Goal: Navigation & Orientation: Find specific page/section

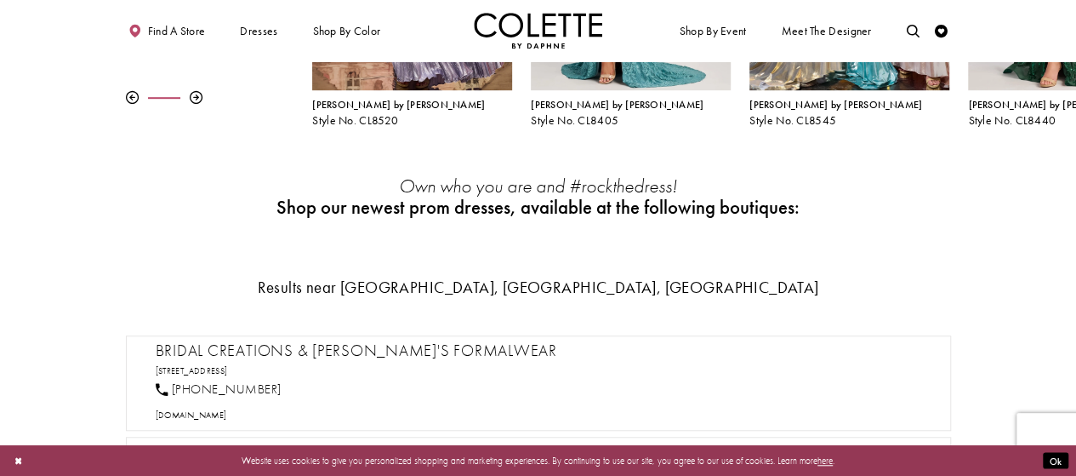
scroll to position [425, 0]
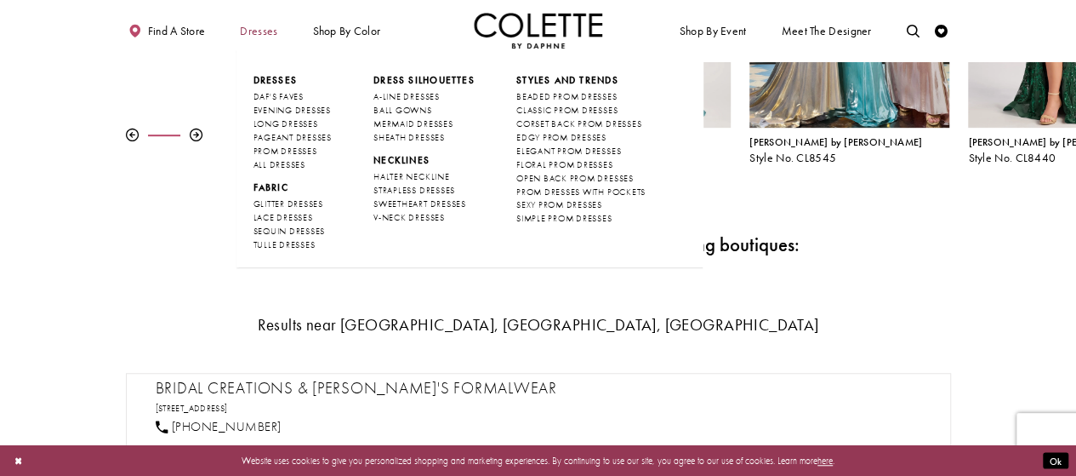
click at [262, 33] on span "Dresses" at bounding box center [258, 31] width 37 height 13
click at [274, 80] on span "Dresses" at bounding box center [275, 80] width 44 height 12
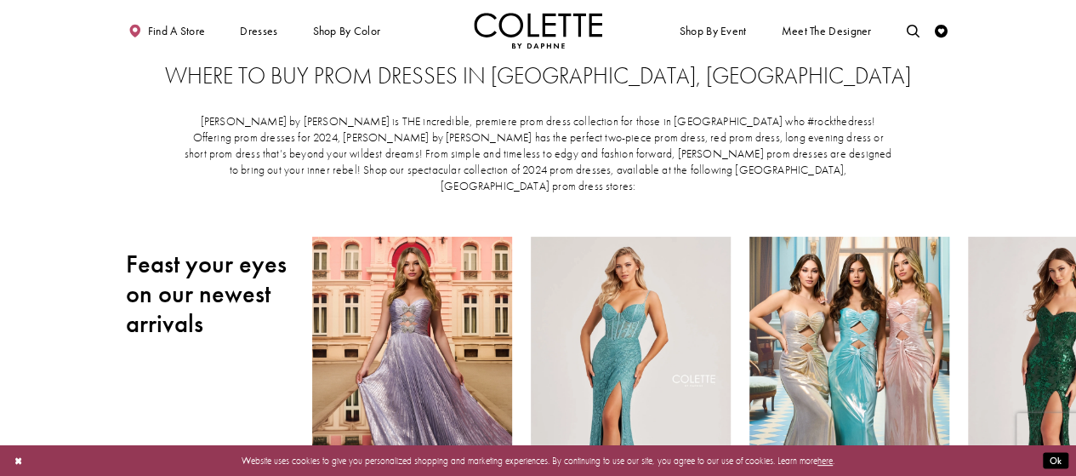
scroll to position [0, 0]
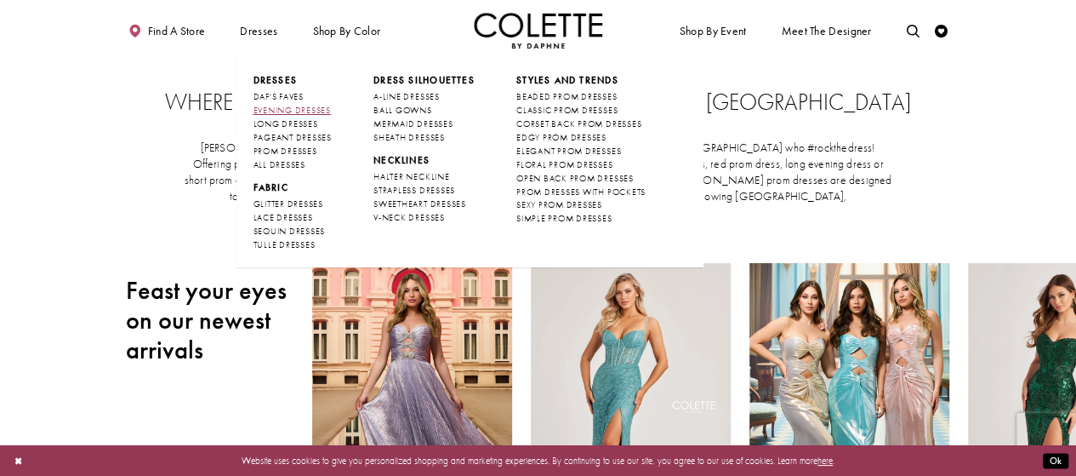
click at [311, 110] on span "EVENING DRESSES" at bounding box center [291, 110] width 77 height 11
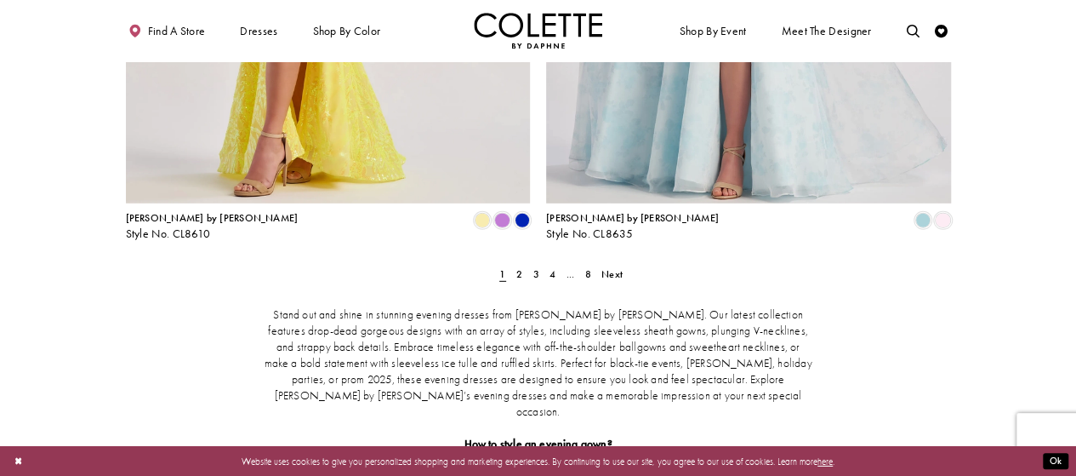
scroll to position [2383, 0]
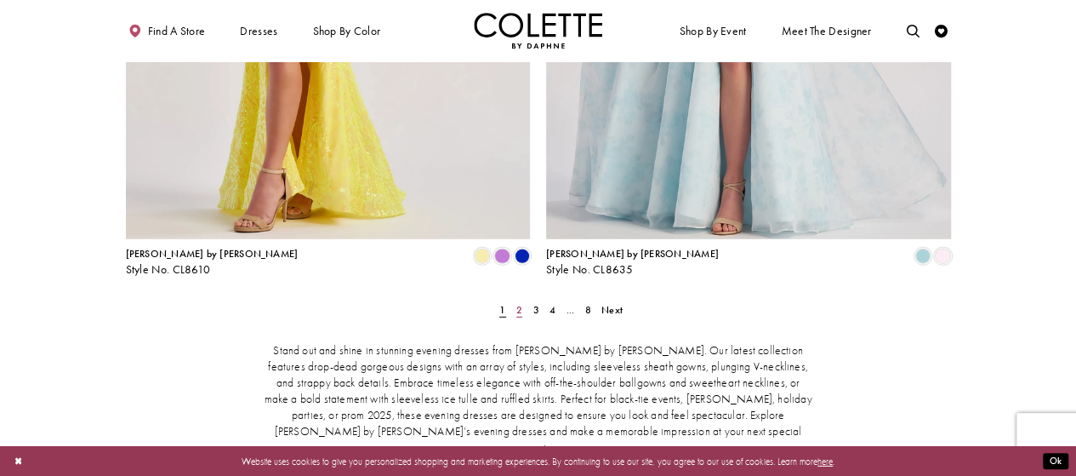
click at [517, 303] on span "2" at bounding box center [520, 310] width 6 height 14
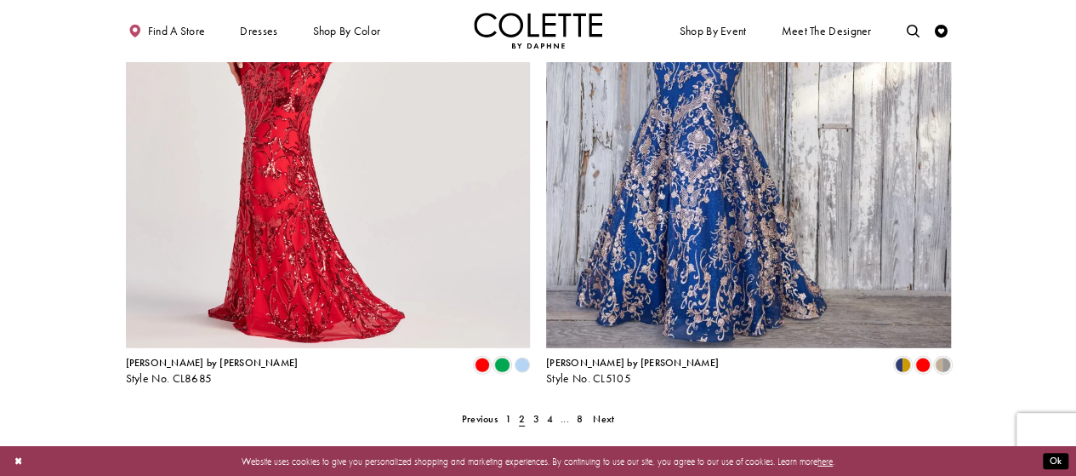
scroll to position [2452, 0]
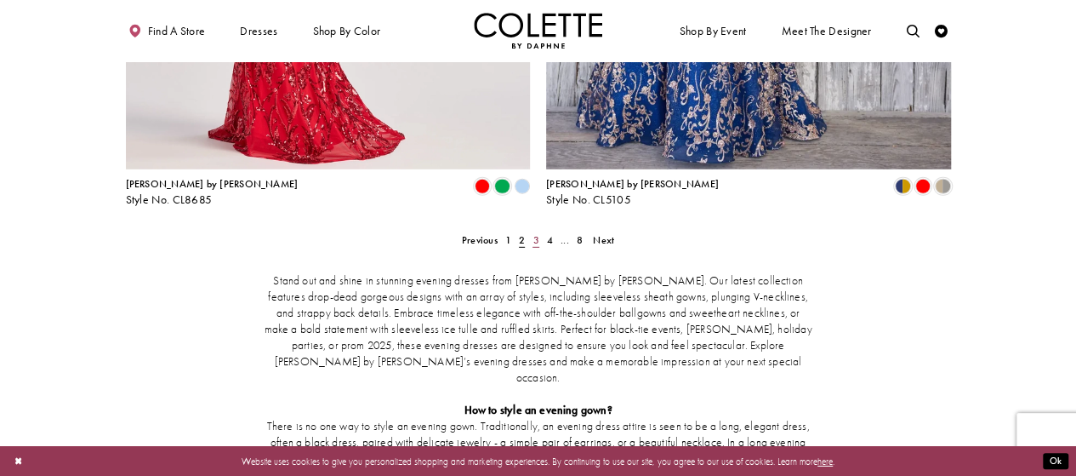
click at [533, 233] on span "3" at bounding box center [536, 240] width 6 height 14
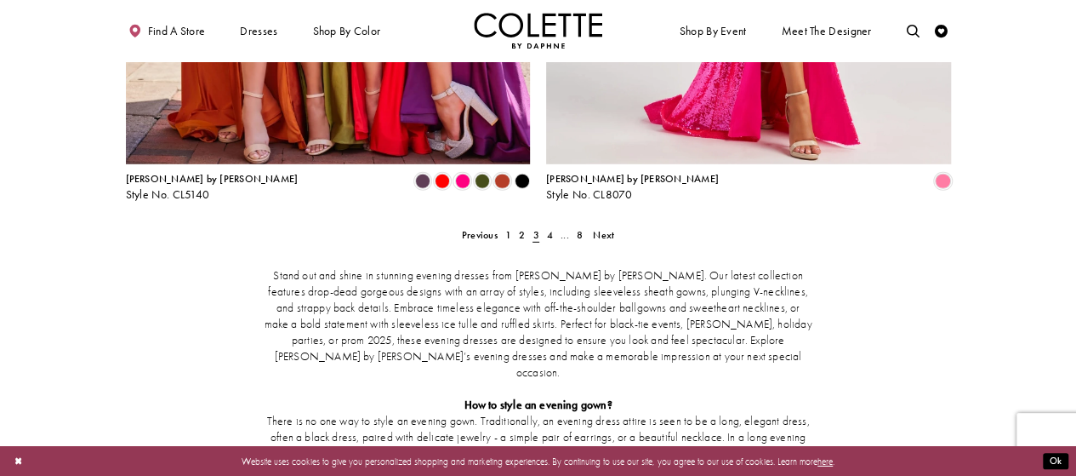
scroll to position [2367, 0]
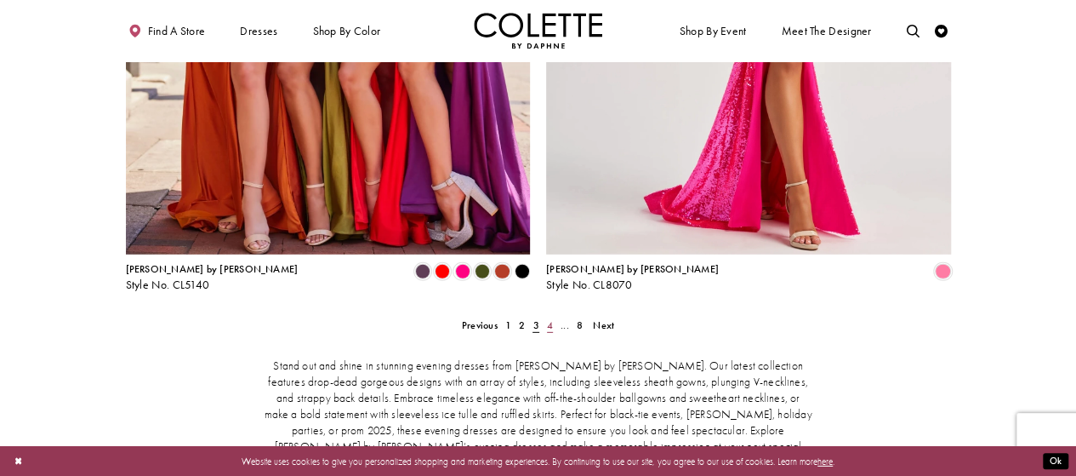
click at [549, 318] on span "4" at bounding box center [550, 325] width 6 height 14
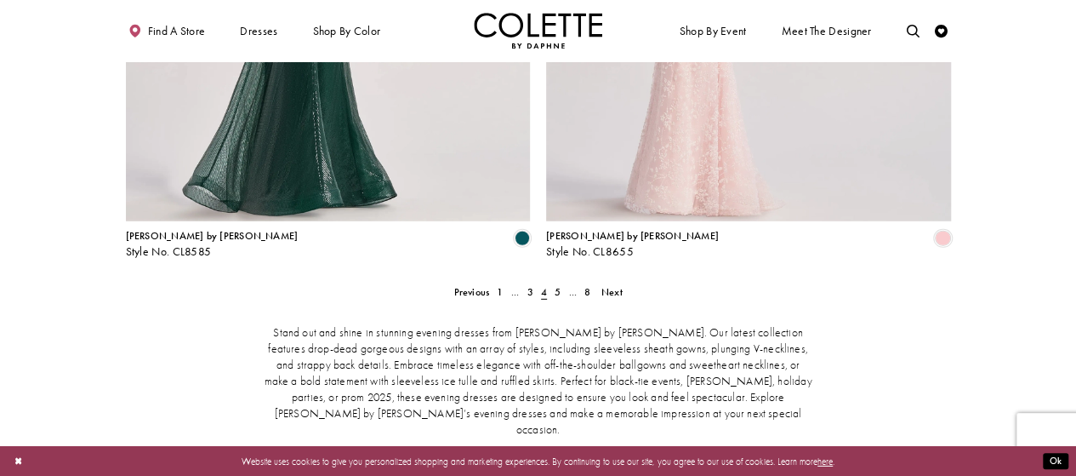
scroll to position [2538, 0]
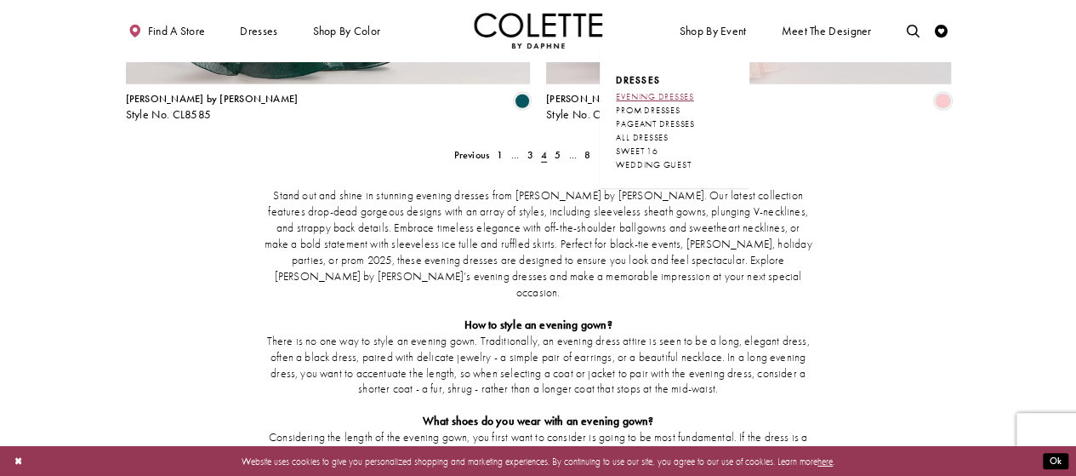
click at [687, 96] on span "EVENING DRESSES" at bounding box center [654, 96] width 77 height 11
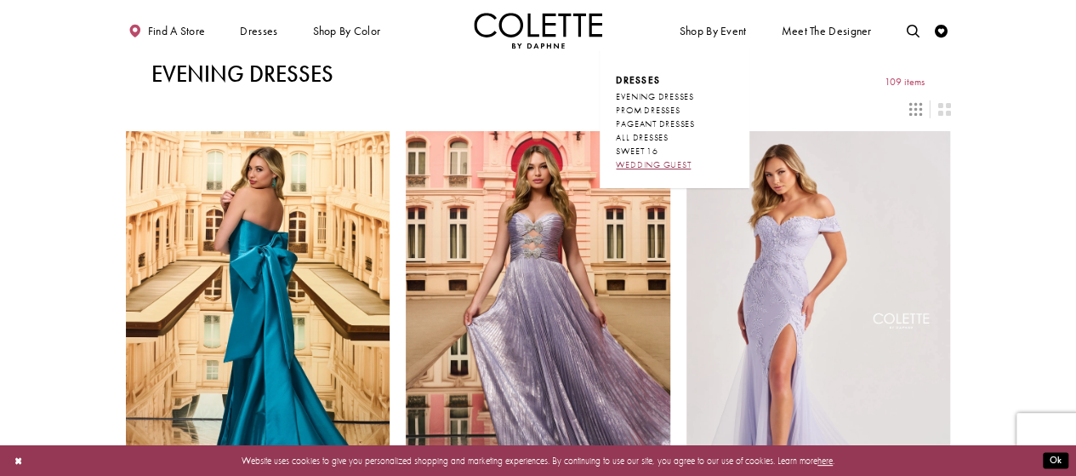
click at [677, 163] on span "WEDDING GUEST" at bounding box center [653, 164] width 75 height 11
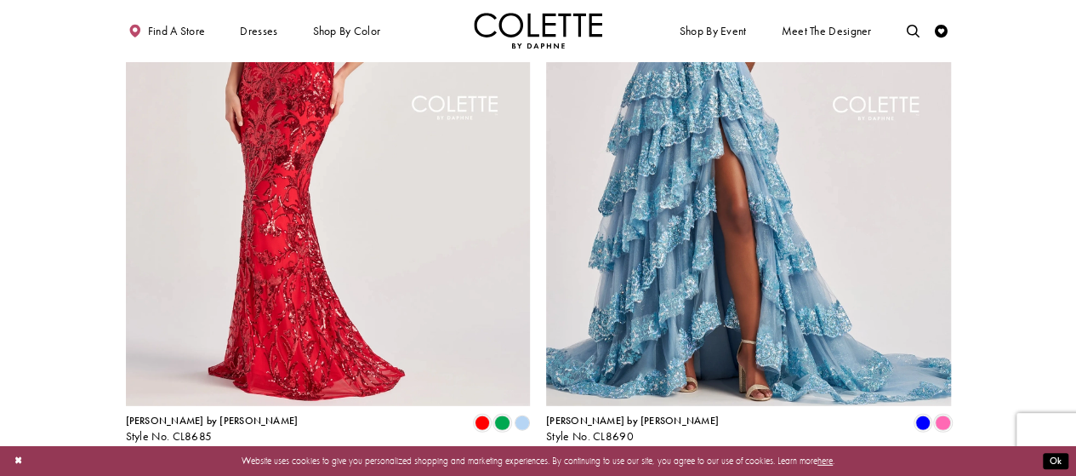
scroll to position [2468, 0]
